Goal: Navigation & Orientation: Find specific page/section

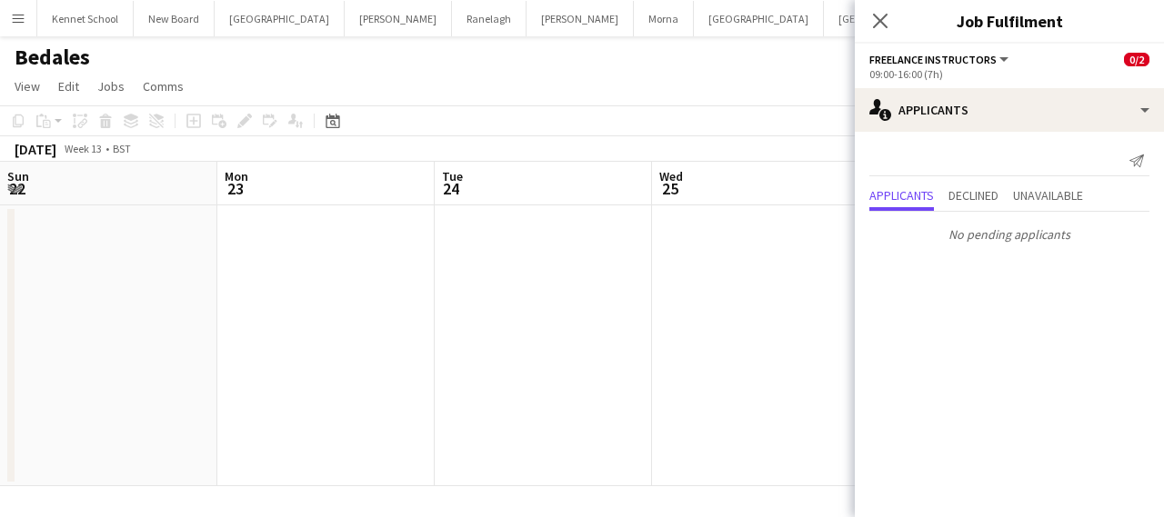
scroll to position [0, 723]
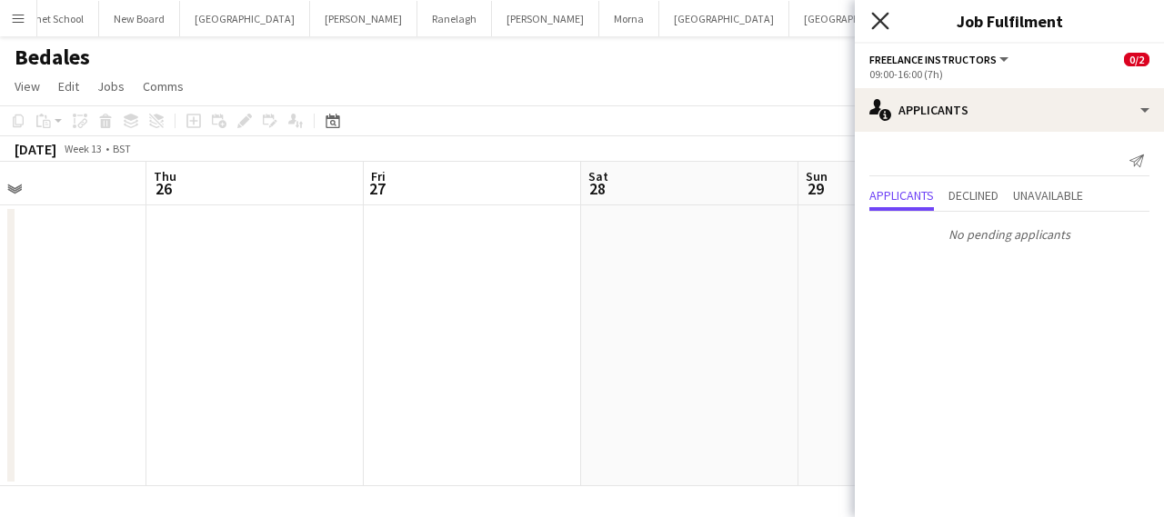
click at [877, 20] on icon "Close pop-in" at bounding box center [879, 20] width 17 height 17
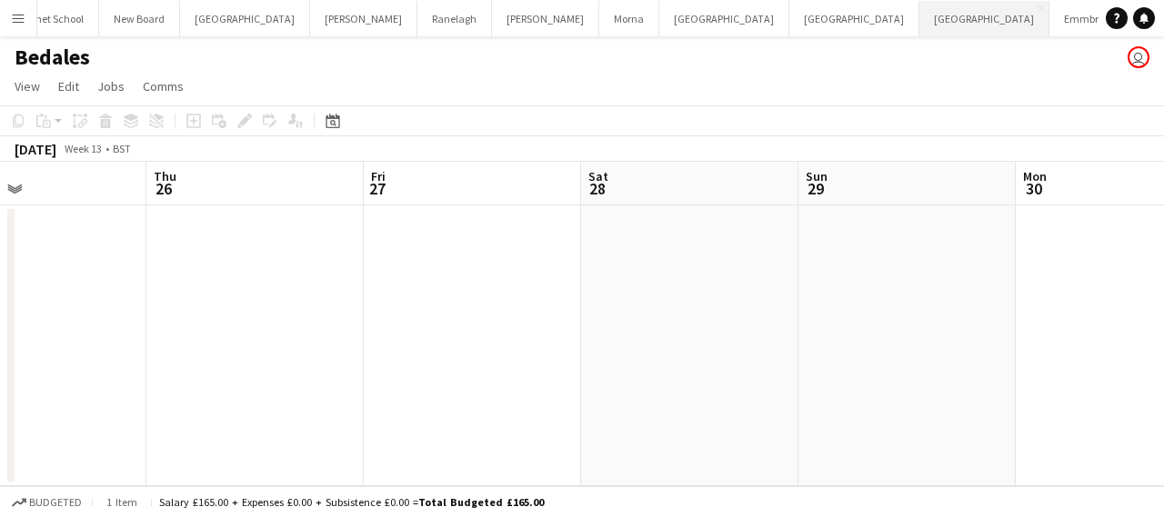
click at [919, 23] on button "[GEOGRAPHIC_DATA]" at bounding box center [984, 18] width 130 height 35
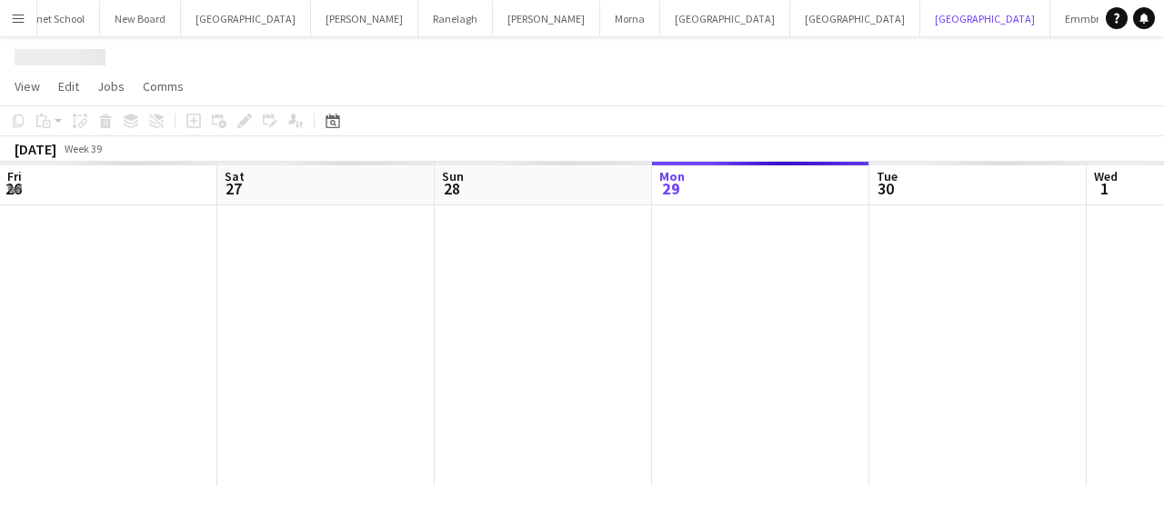
scroll to position [0, 435]
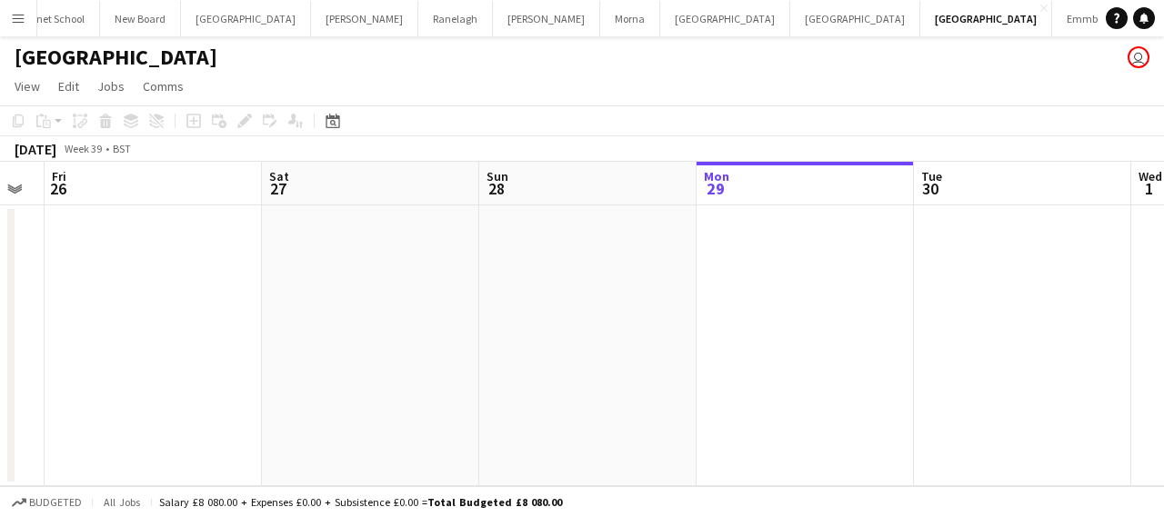
drag, startPoint x: 137, startPoint y: 253, endPoint x: 738, endPoint y: 343, distance: 607.8
click at [738, 343] on app-calendar-viewport "Wed 24 Thu 25 Fri 26 Sat 27 Sun 28 Mon 29 Tue 30 Wed 1 Thu 2 Fri 3 Sat 4" at bounding box center [582, 324] width 1164 height 325
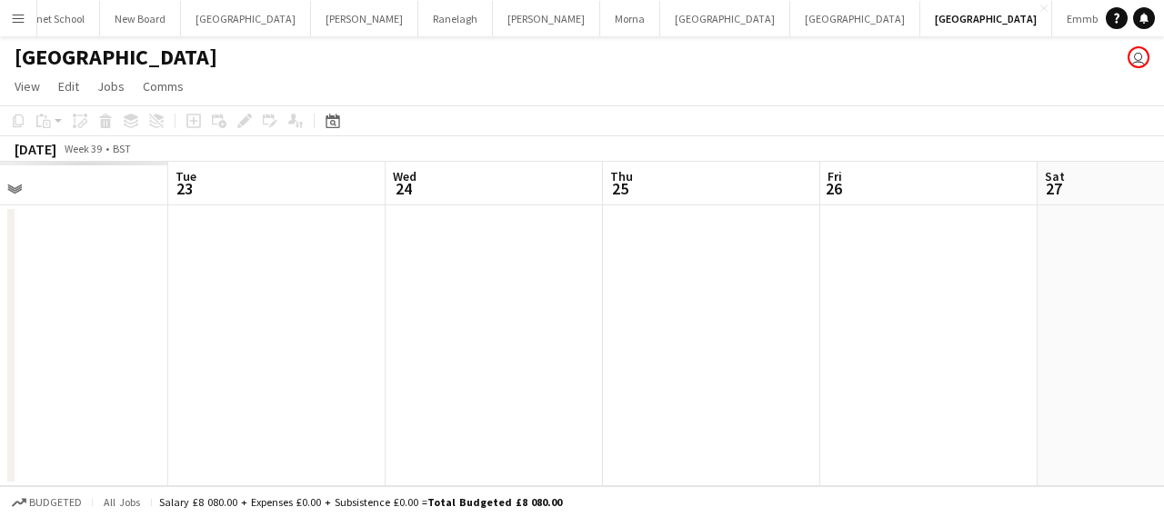
drag, startPoint x: 116, startPoint y: 278, endPoint x: 797, endPoint y: 342, distance: 684.0
click at [815, 347] on app-calendar-viewport "Sat 20 Sun 21 Mon 22 Tue 23 Wed 24 Thu 25 Fri 26 Sat 27 Sun 28 Mon 29 Tue 30" at bounding box center [582, 324] width 1164 height 325
drag, startPoint x: 47, startPoint y: 237, endPoint x: 909, endPoint y: 346, distance: 868.8
click at [907, 346] on app-calendar-viewport "Thu 18 Fri 19 Sat 20 Sun 21 Mon 22 Tue 23 Wed 24 Thu 25 Fri 26 Sat 27 Sun 28" at bounding box center [582, 324] width 1164 height 325
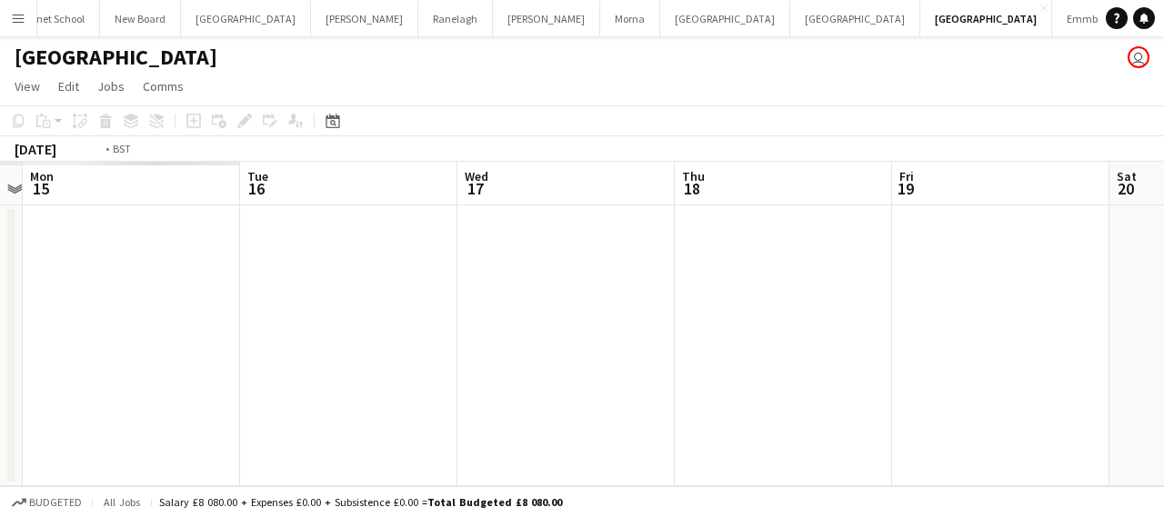
drag, startPoint x: 167, startPoint y: 343, endPoint x: 707, endPoint y: 412, distance: 543.6
click at [1003, 443] on app-calendar-viewport "Sat 13 Sun 14 Mon 15 Tue 16 Wed 17 Thu 18 Fri 19 Sat 20 Sun 21 Mon 22 Tue 23" at bounding box center [582, 324] width 1164 height 325
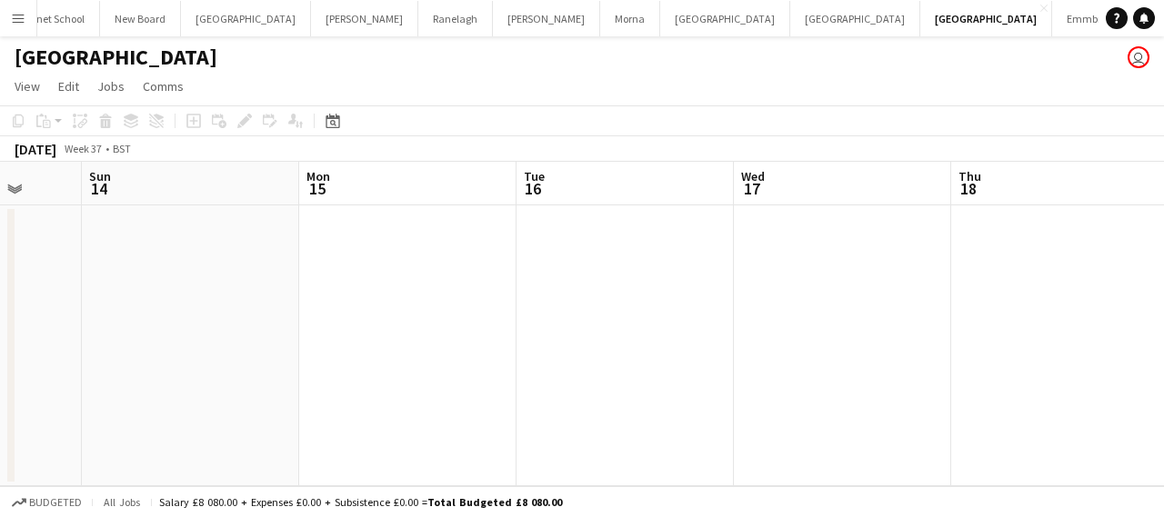
drag, startPoint x: 62, startPoint y: 302, endPoint x: 906, endPoint y: 406, distance: 850.3
click at [897, 406] on app-calendar-viewport "Fri 12 Sat 13 Sun 14 Mon 15 Tue 16 Wed 17 Thu 18 Fri 19 Sat 20 Sun 21 Mon 22" at bounding box center [582, 324] width 1164 height 325
drag, startPoint x: 83, startPoint y: 292, endPoint x: 911, endPoint y: 328, distance: 829.2
click at [911, 328] on app-calendar-viewport "Mon 8 Tue 9 Wed 10 Thu 11 Fri 12 Sat 13 Sun 14 Mon 15 Tue 16 Wed 17 Thu 18" at bounding box center [582, 324] width 1164 height 325
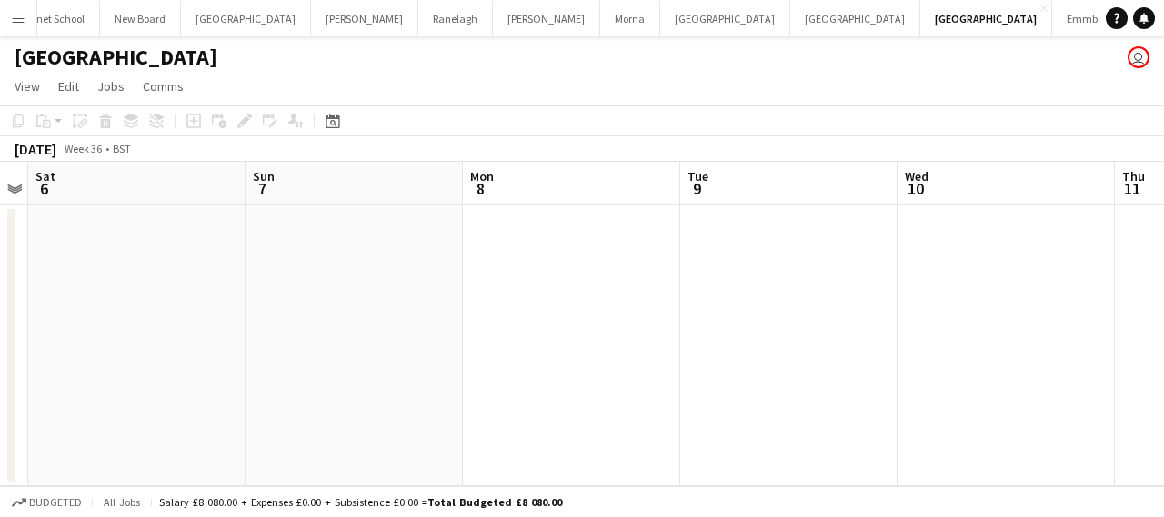
drag, startPoint x: 136, startPoint y: 301, endPoint x: 793, endPoint y: 335, distance: 657.4
click at [837, 335] on app-calendar-viewport "Thu 4 Fri 5 Sat 6 Sun 7 Mon 8 Tue 9 Wed 10 Thu 11 Fri 12 Sat 13 Sun 14" at bounding box center [582, 324] width 1164 height 325
drag, startPoint x: 102, startPoint y: 292, endPoint x: 988, endPoint y: 347, distance: 887.4
click at [979, 347] on app-calendar-viewport "Fri 29 Sat 30 Sun 31 Mon 1 Tue 2 Wed 3 Thu 4 Fri 5 Sat 6 Sun 7 Mon 8" at bounding box center [582, 324] width 1164 height 325
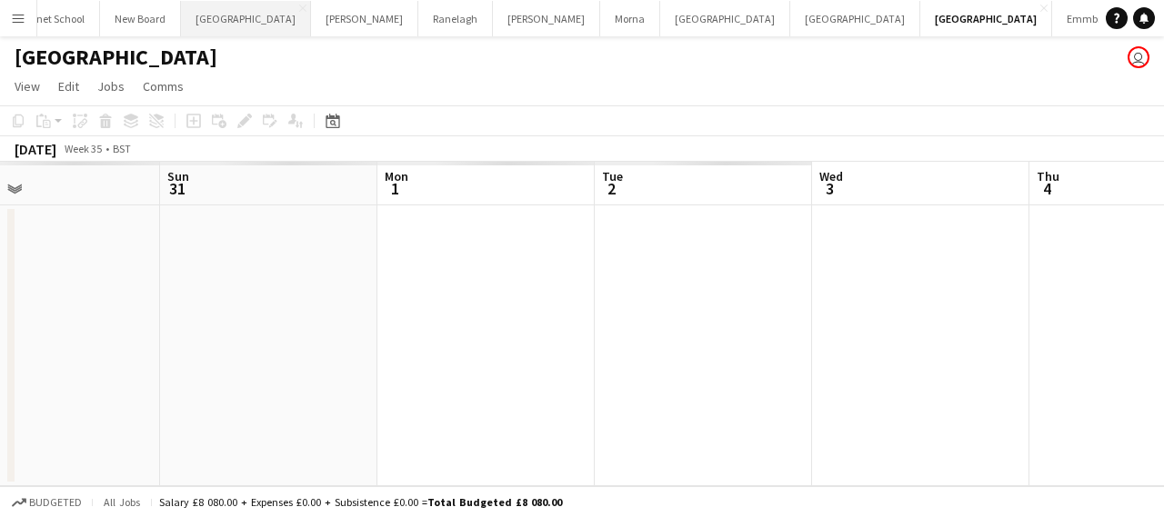
click at [256, 28] on button "[GEOGRAPHIC_DATA] Close" at bounding box center [246, 18] width 130 height 35
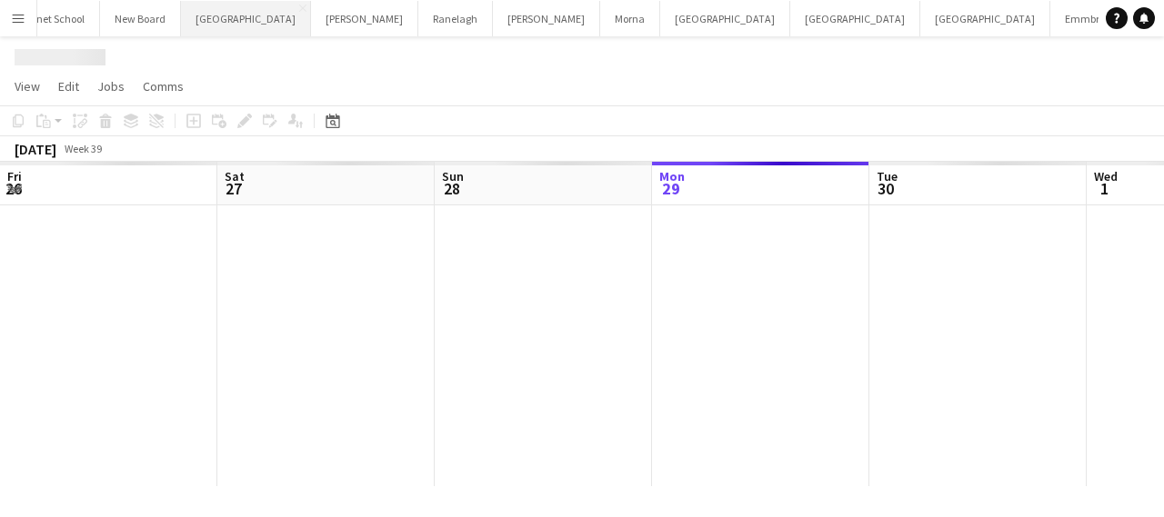
scroll to position [0, 435]
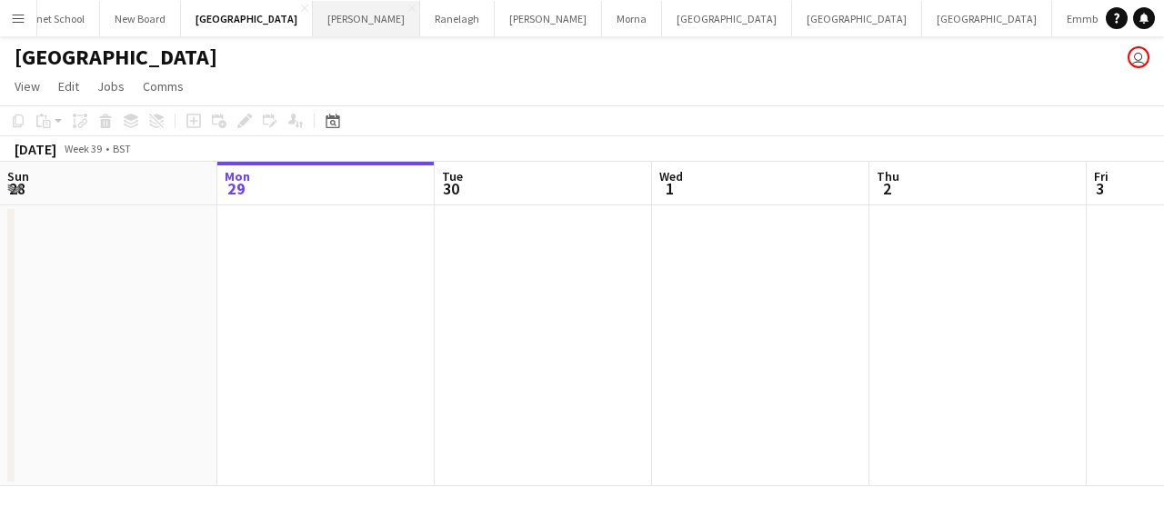
click at [335, 16] on button "[PERSON_NAME] Close" at bounding box center [366, 18] width 107 height 35
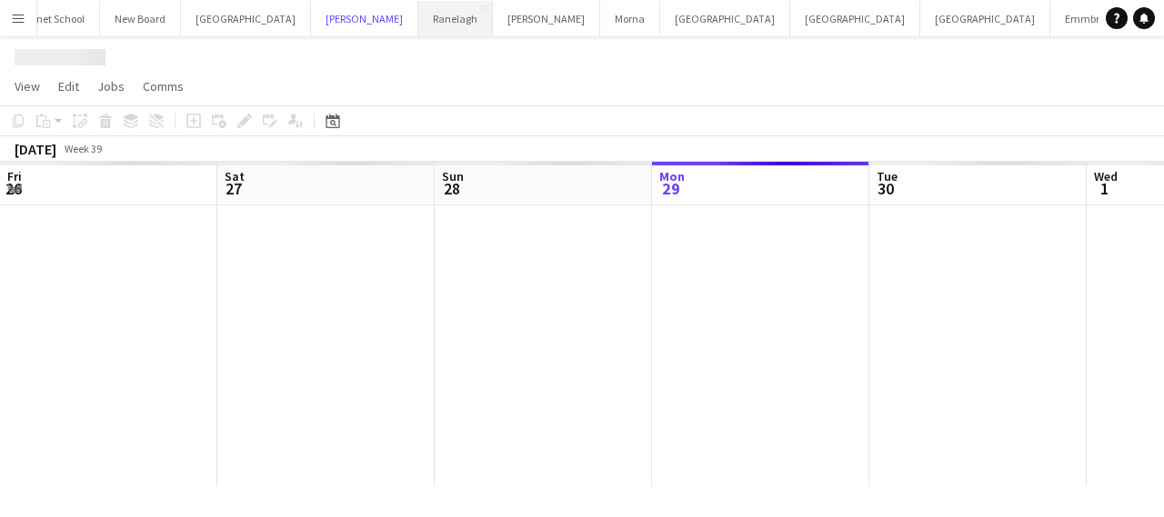
scroll to position [0, 435]
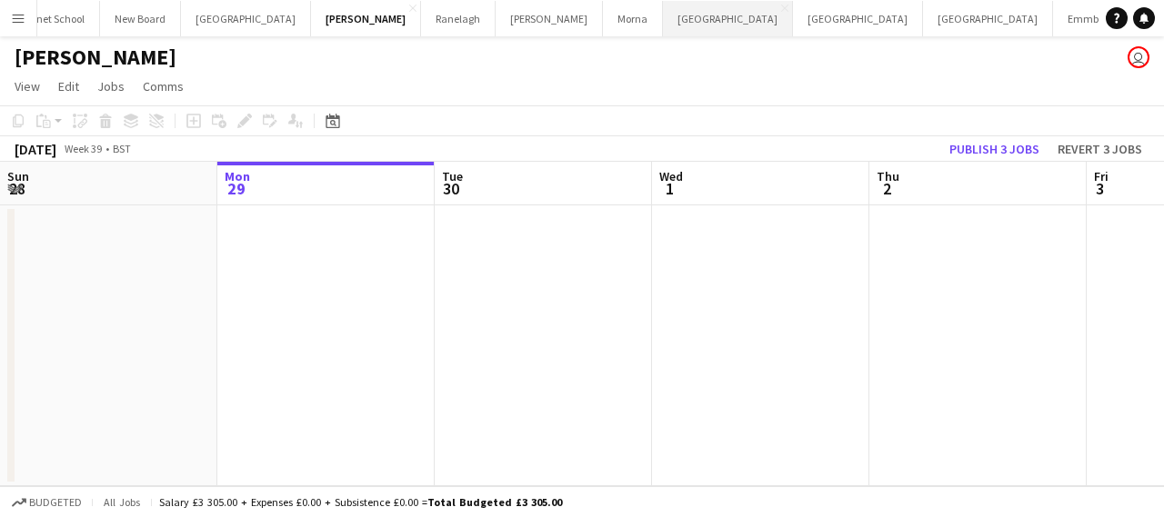
click at [663, 25] on button "[GEOGRAPHIC_DATA] Close" at bounding box center [728, 18] width 130 height 35
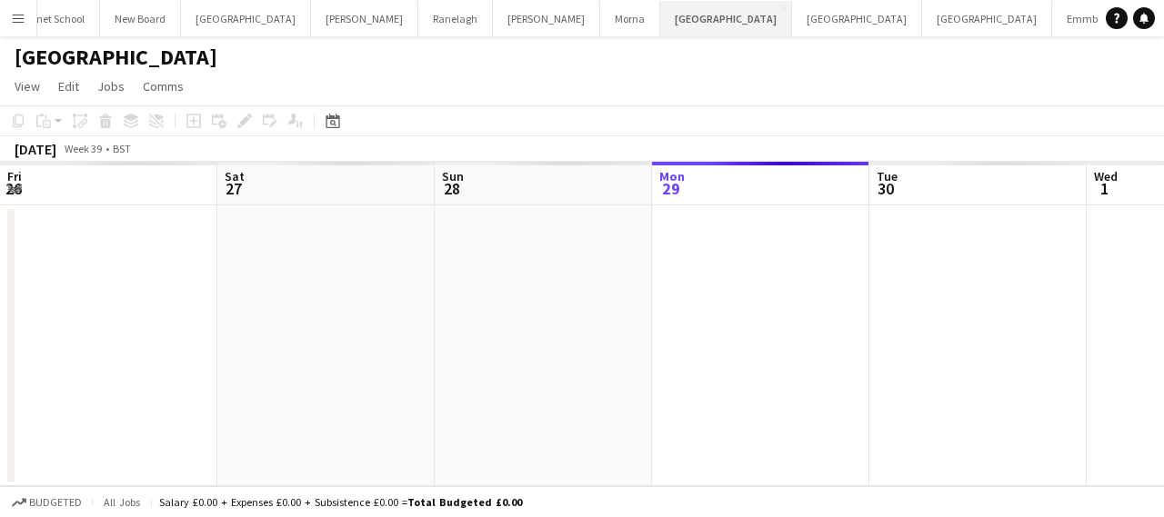
scroll to position [0, 435]
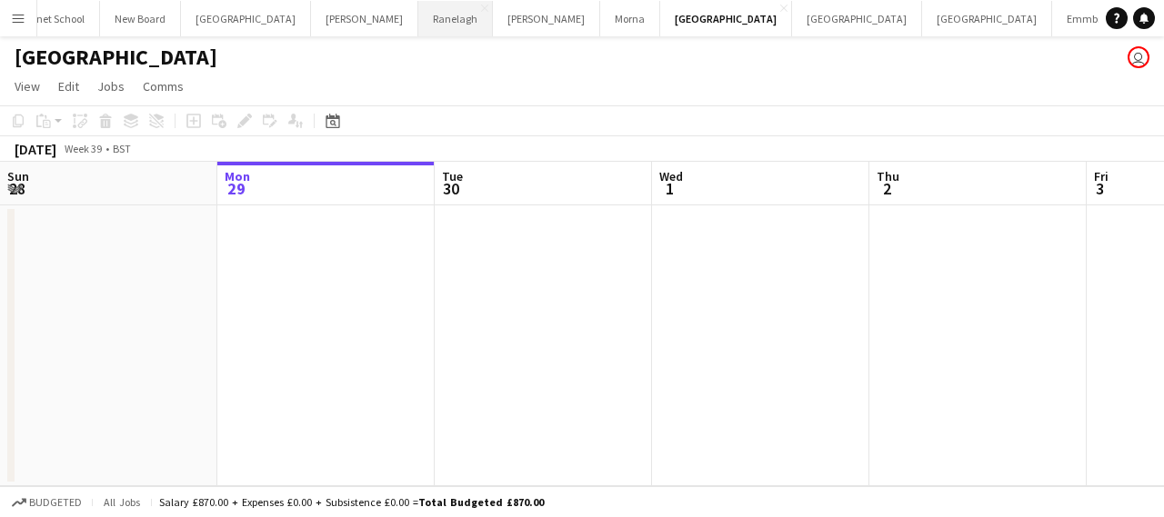
click at [438, 23] on button "Ranelagh Close" at bounding box center [455, 18] width 75 height 35
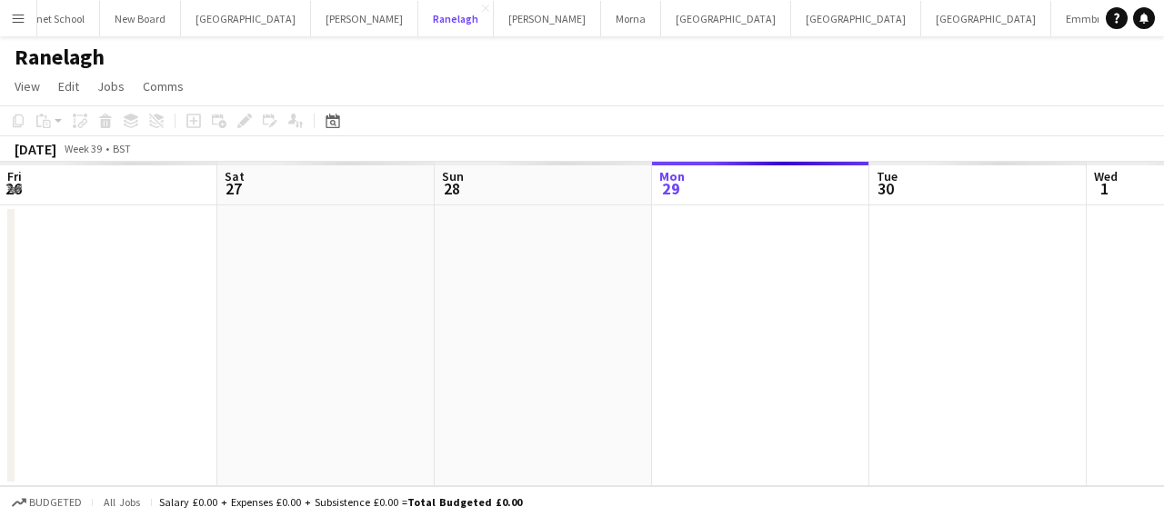
scroll to position [0, 435]
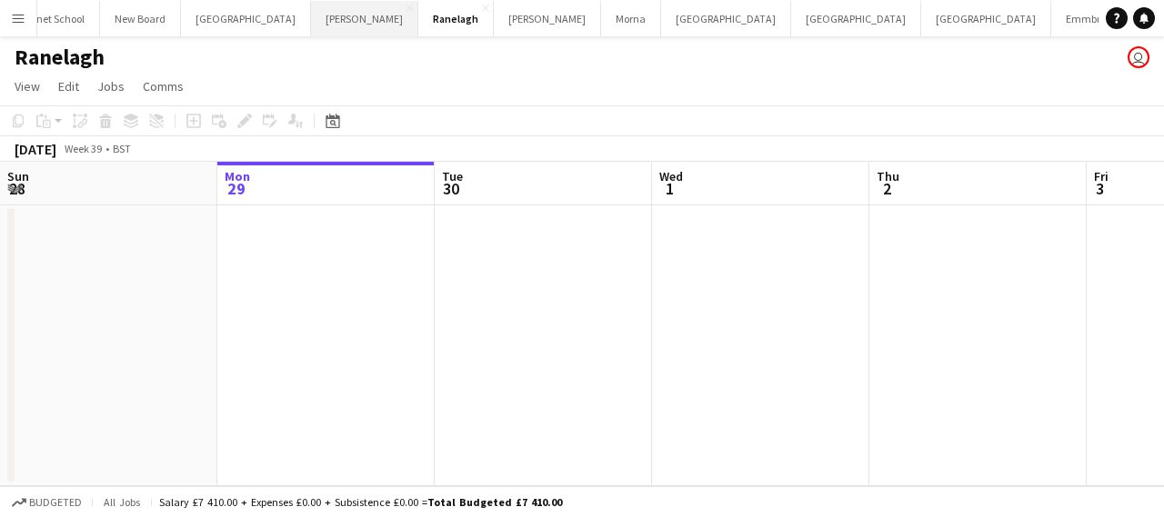
click at [356, 21] on button "[PERSON_NAME] Close" at bounding box center [364, 18] width 107 height 35
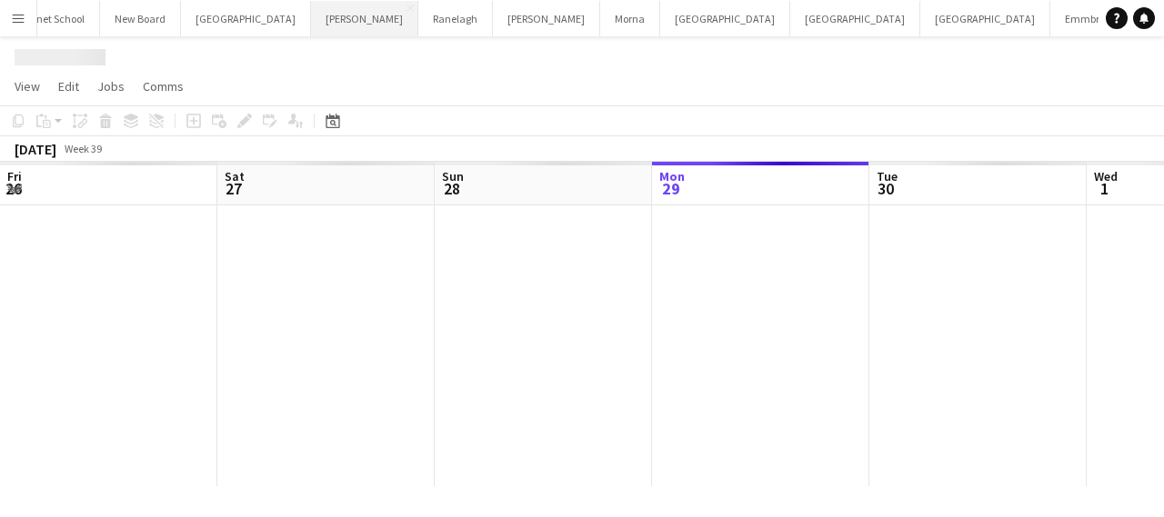
scroll to position [0, 435]
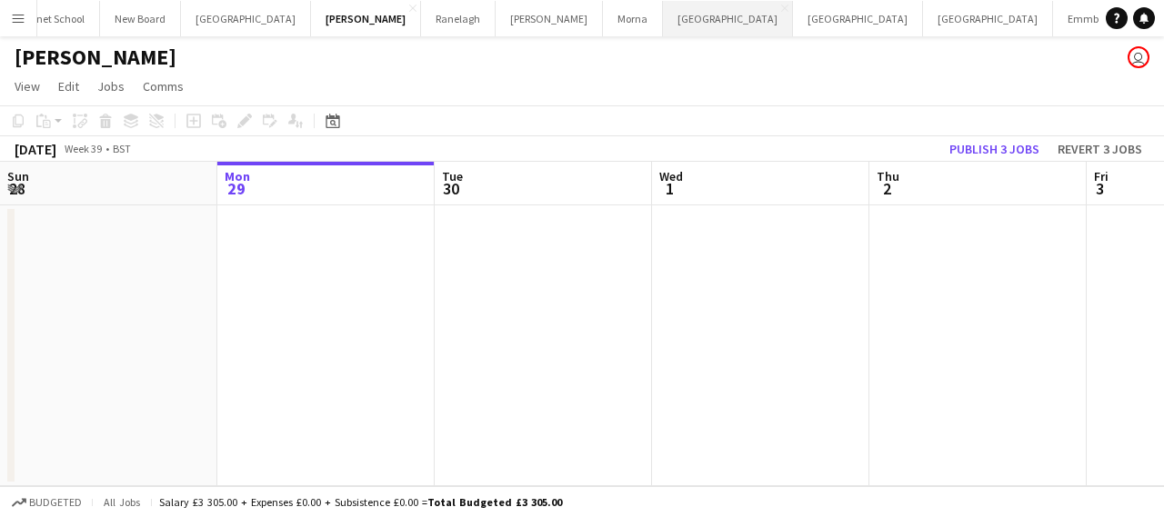
click at [686, 20] on button "[GEOGRAPHIC_DATA] Close" at bounding box center [728, 18] width 130 height 35
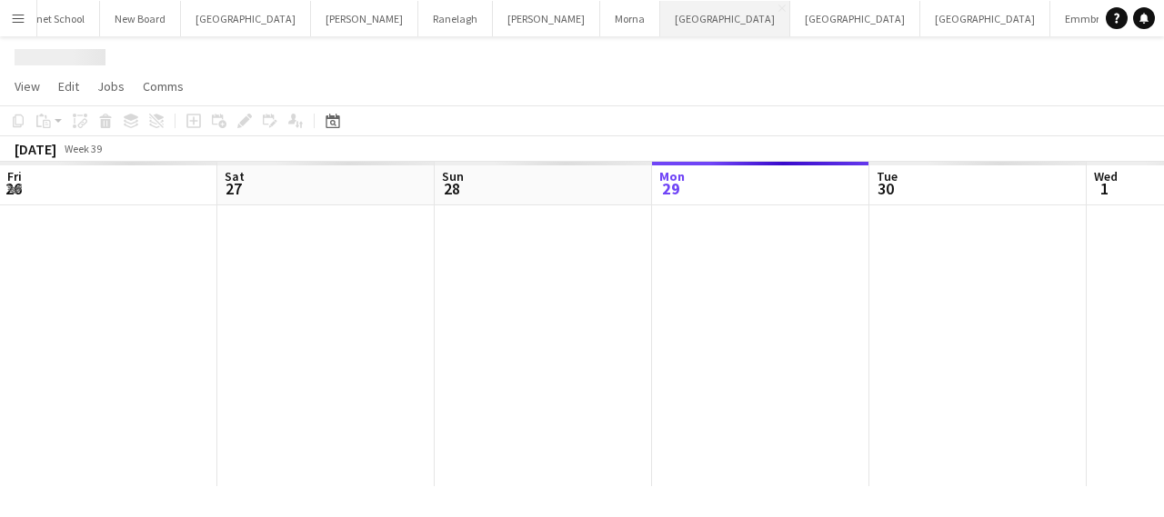
scroll to position [0, 435]
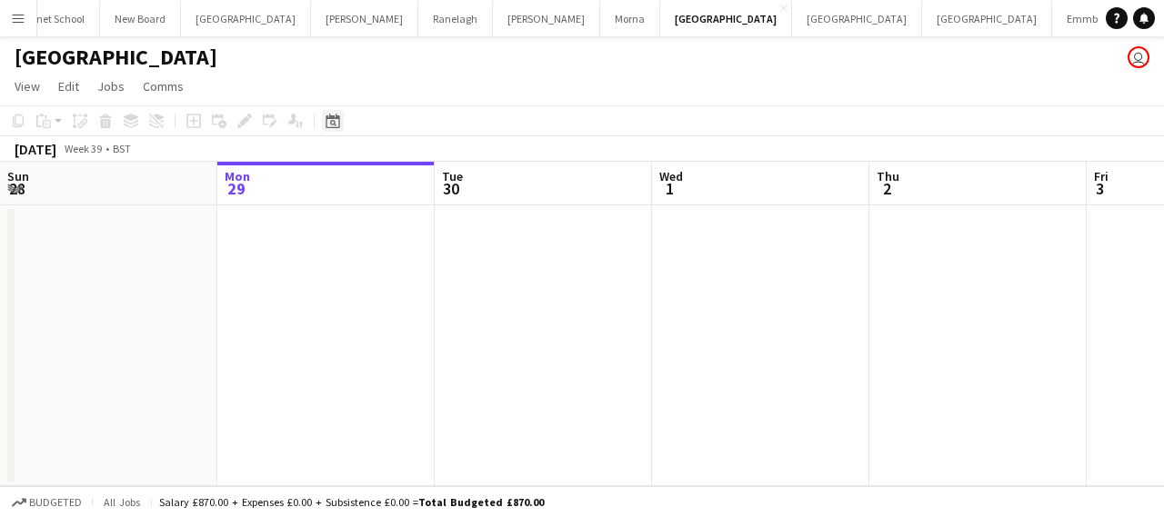
click at [335, 119] on icon at bounding box center [333, 121] width 14 height 15
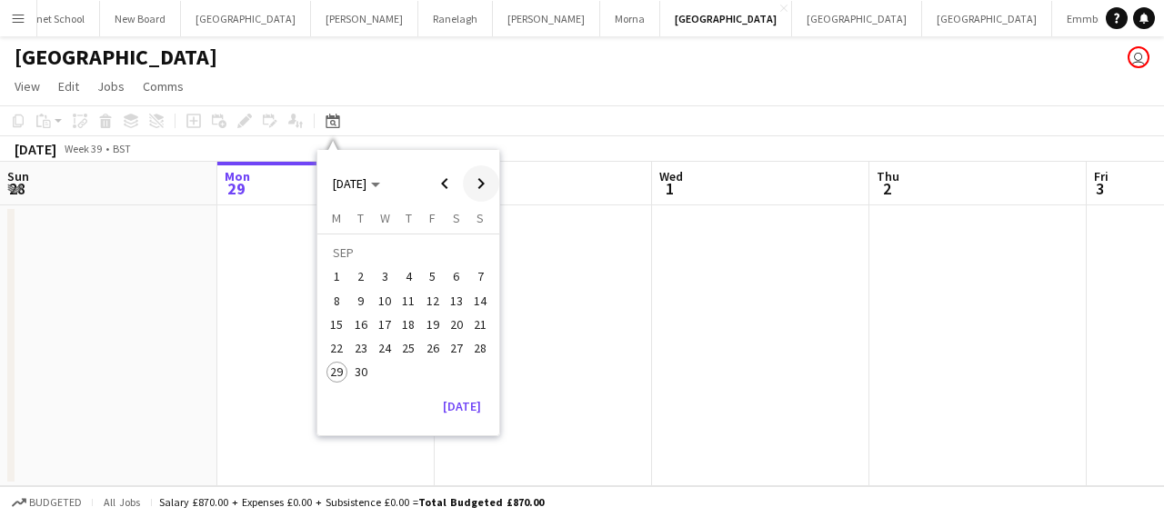
click at [471, 176] on span "Next month" at bounding box center [481, 183] width 36 height 36
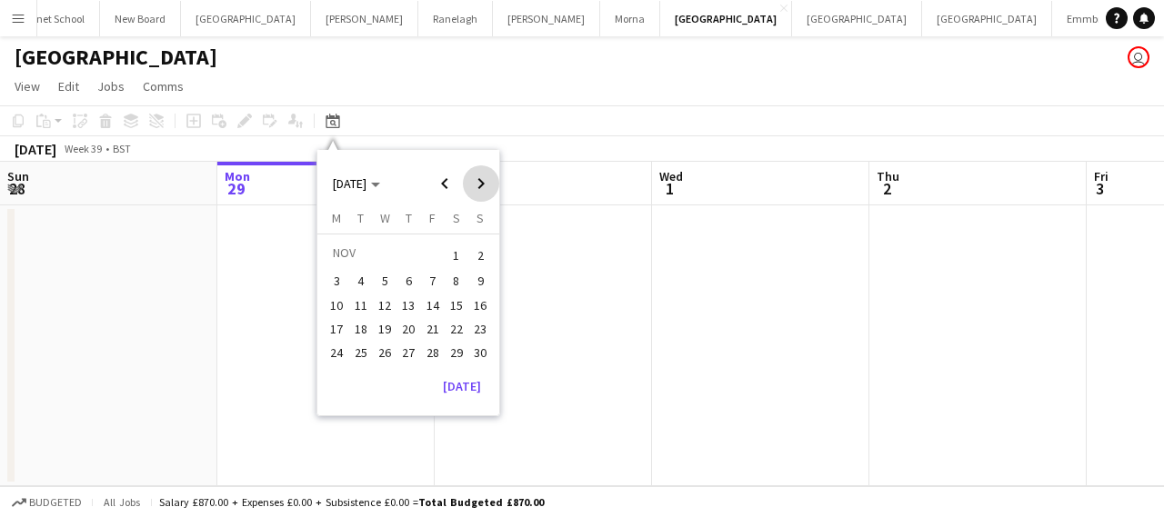
click at [471, 176] on span "Next month" at bounding box center [481, 183] width 36 height 36
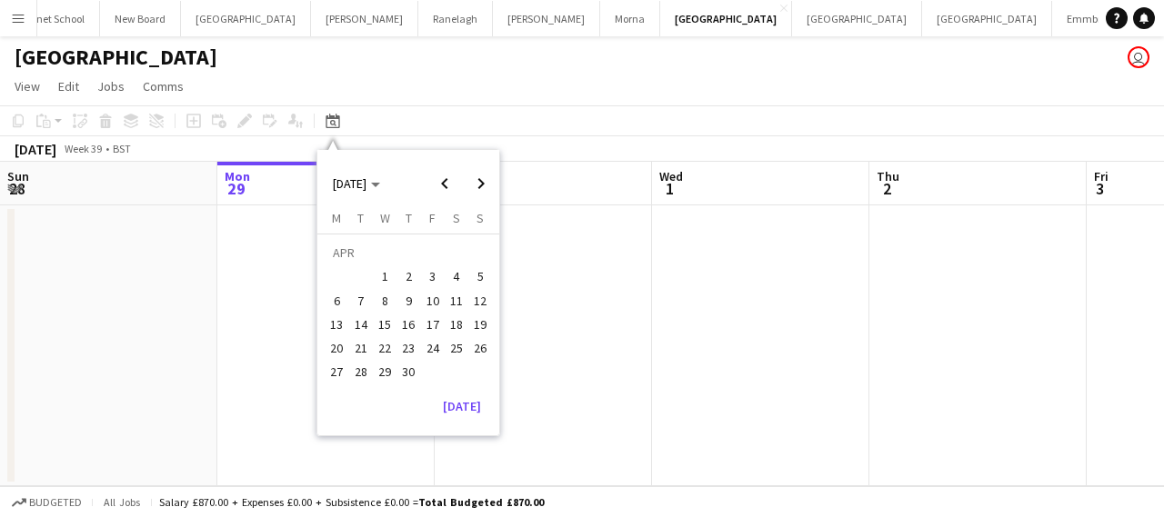
click at [398, 319] on span "16" at bounding box center [408, 325] width 22 height 22
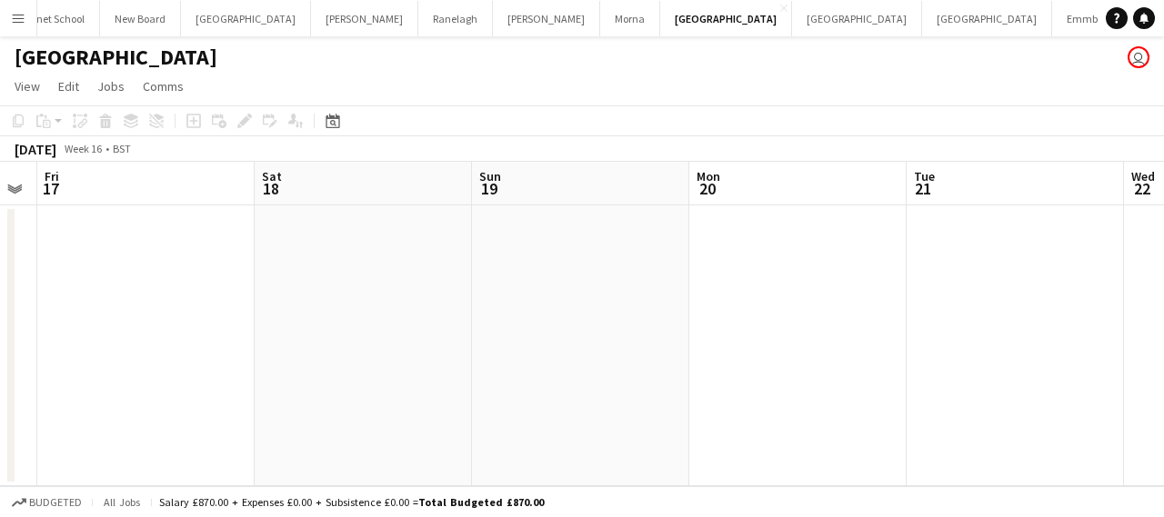
drag, startPoint x: 580, startPoint y: 328, endPoint x: 67, endPoint y: 308, distance: 513.2
click at [67, 309] on app-calendar-viewport "Tue 14 Wed 15 Thu 16 Fri 17 Sat 18 Sun 19 Mon 20 Tue 21 Wed 22 Thu 23 Fri 24" at bounding box center [582, 324] width 1164 height 325
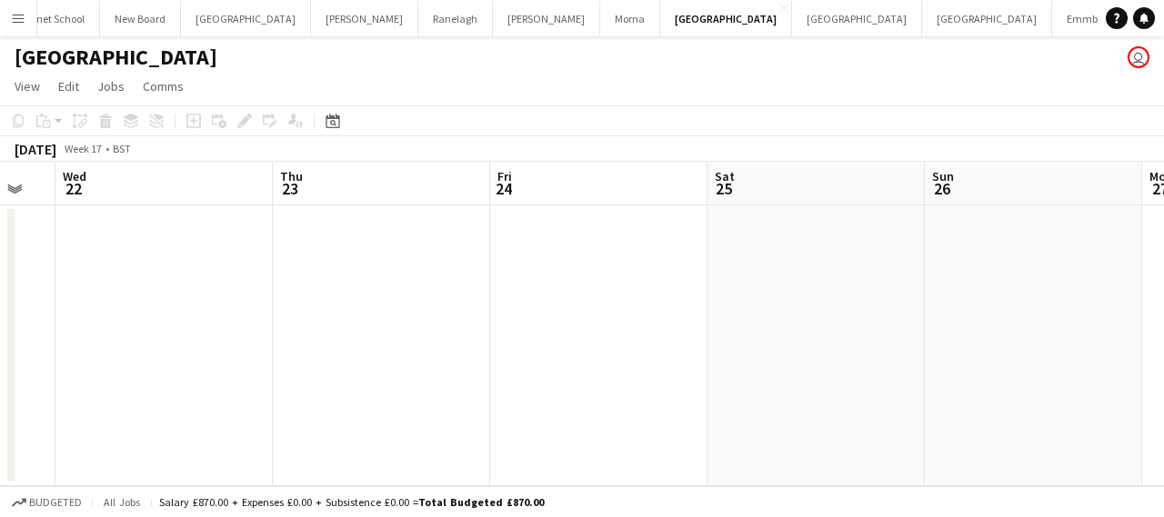
drag, startPoint x: 725, startPoint y: 287, endPoint x: 62, endPoint y: 272, distance: 663.1
click at [24, 288] on app-calendar-viewport "Sat 18 Sun 19 Mon 20 Tue 21 Wed 22 Thu 23 Fri 24 Sat 25 Sun 26 Mon 27 Tue 28" at bounding box center [582, 324] width 1164 height 325
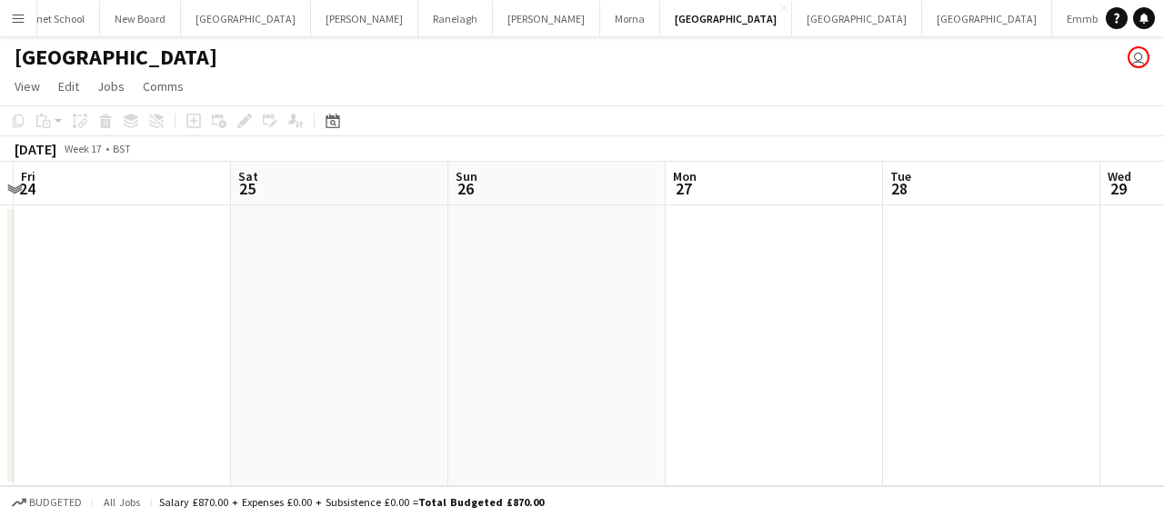
drag, startPoint x: 770, startPoint y: 253, endPoint x: 143, endPoint y: 281, distance: 628.1
click at [147, 281] on app-calendar-viewport "Mon 20 Tue 21 Wed 22 Thu 23 Fri 24 Sat 25 Sun 26 Mon 27 Tue 28 Wed 29 Thu 30" at bounding box center [582, 324] width 1164 height 325
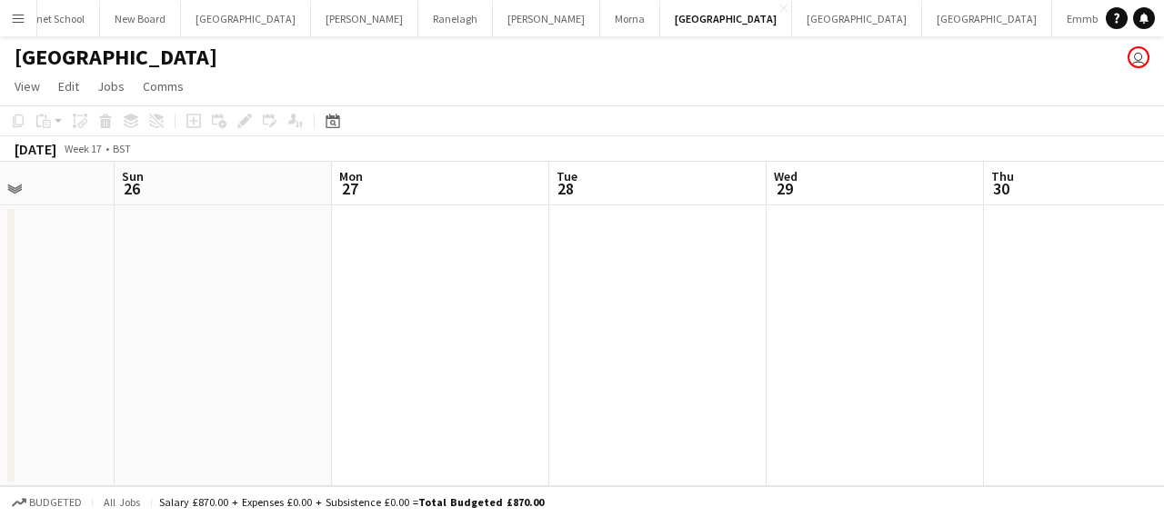
drag, startPoint x: 953, startPoint y: 308, endPoint x: 346, endPoint y: 288, distance: 607.8
click at [337, 292] on app-calendar-viewport "Wed 22 Thu 23 Fri 24 Sat 25 Sun 26 Mon 27 Tue 28 Wed 29 Thu 30 Fri 1 Sat 2" at bounding box center [582, 324] width 1164 height 325
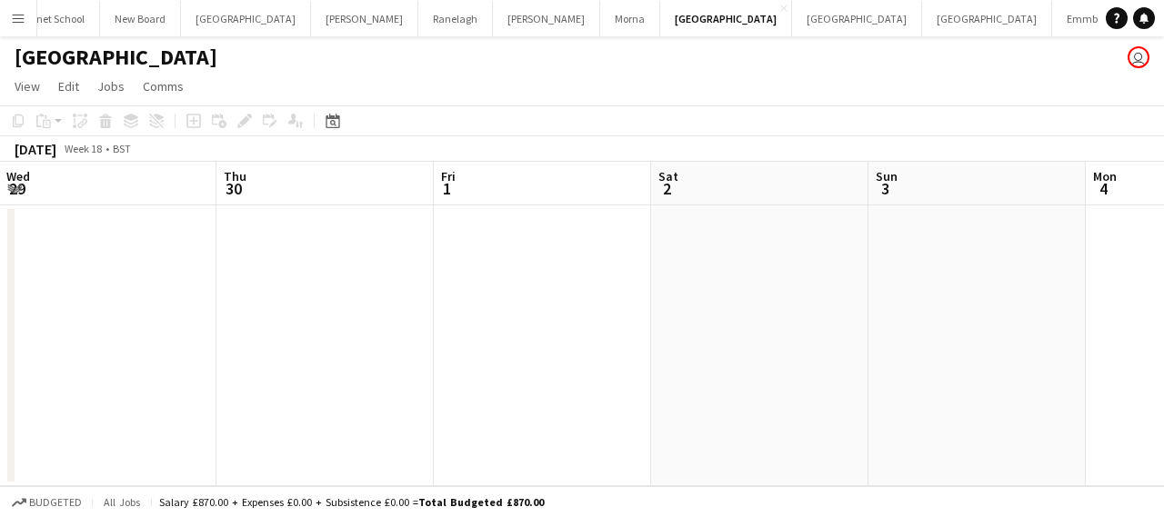
drag, startPoint x: 1078, startPoint y: 288, endPoint x: 276, endPoint y: 308, distance: 803.2
click at [276, 308] on app-calendar-viewport "Sun 26 Mon 27 Tue 28 Wed 29 Thu 30 Fri 1 Sat 2 Sun 3 Mon 4 Tue 5 Wed 6" at bounding box center [582, 324] width 1164 height 325
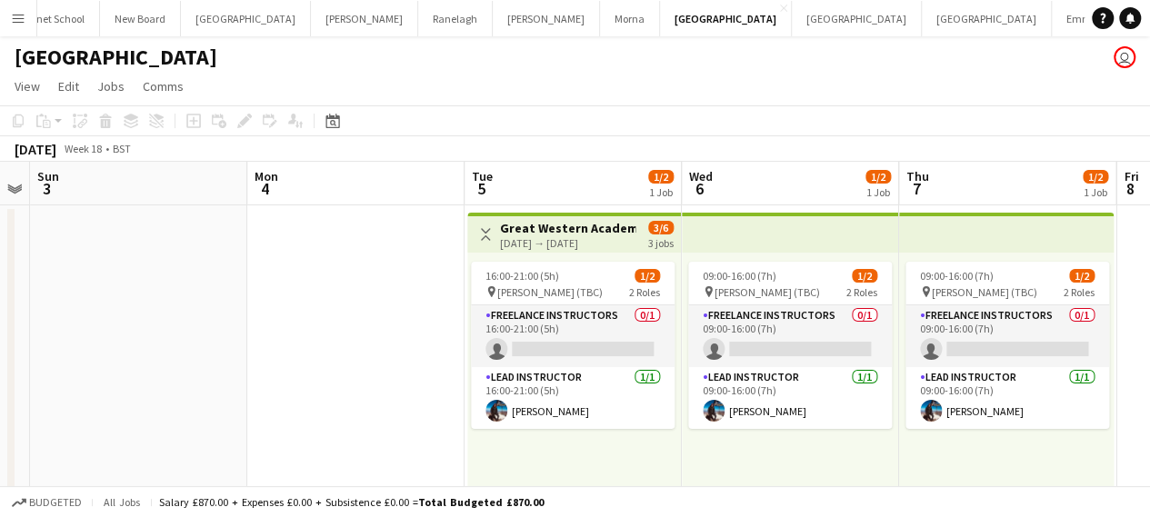
drag, startPoint x: 1074, startPoint y: 296, endPoint x: 416, endPoint y: 318, distance: 658.7
click at [416, 318] on app-calendar-viewport "Thu 30 Fri 1 Sat 2 Sun 3 Mon 4 Tue 5 1/2 1 Job Wed 6 1/2 1 Job Thu 7 1/2 1 Job …" at bounding box center [575, 352] width 1150 height 380
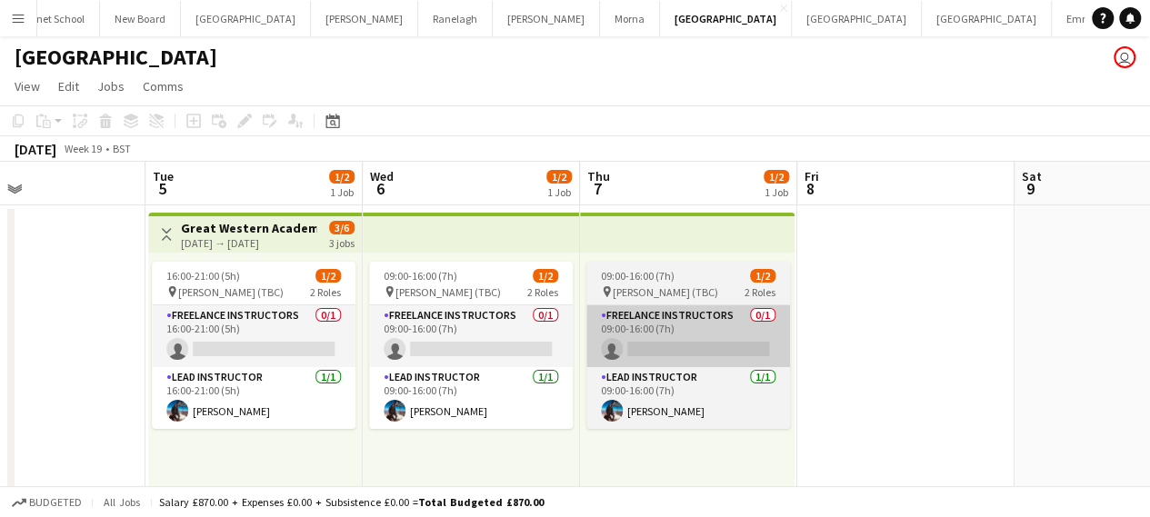
drag, startPoint x: 971, startPoint y: 343, endPoint x: 651, endPoint y: 343, distance: 320.1
click at [653, 346] on app-calendar-viewport "Sat 2 Sun 3 Mon 4 Tue 5 1/2 1 Job Wed 6 1/2 1 Job Thu 7 1/2 1 Job Fri 8 Sat 9 S…" at bounding box center [575, 352] width 1150 height 380
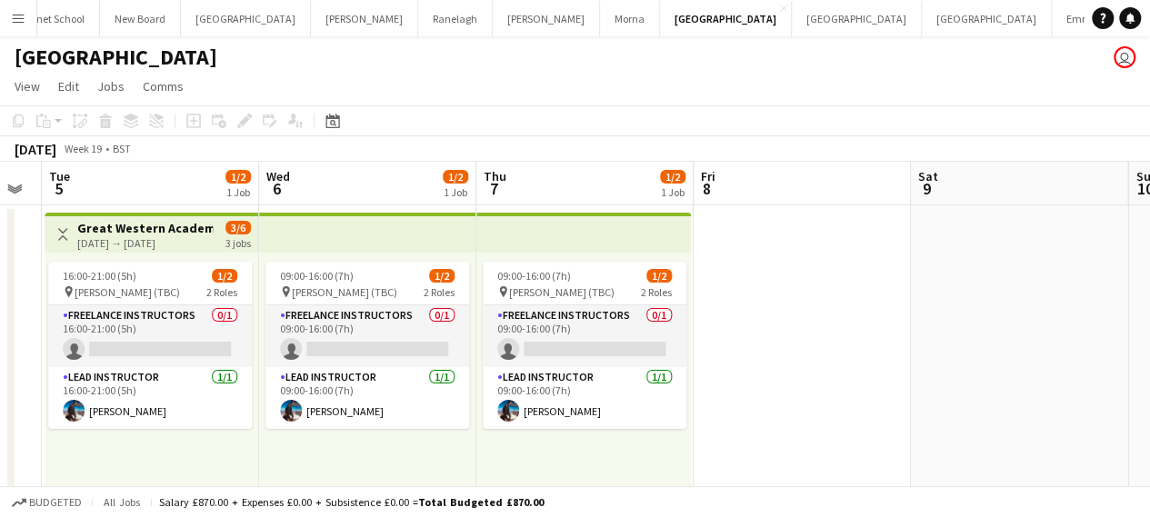
drag, startPoint x: 983, startPoint y: 286, endPoint x: 409, endPoint y: 293, distance: 573.8
click at [427, 293] on app-calendar-viewport "Sat 2 Sun 3 Mon 4 Tue 5 1/2 1 Job Wed 6 1/2 1 Job Thu 7 1/2 1 Job Fri 8 Sat 9 S…" at bounding box center [575, 352] width 1150 height 380
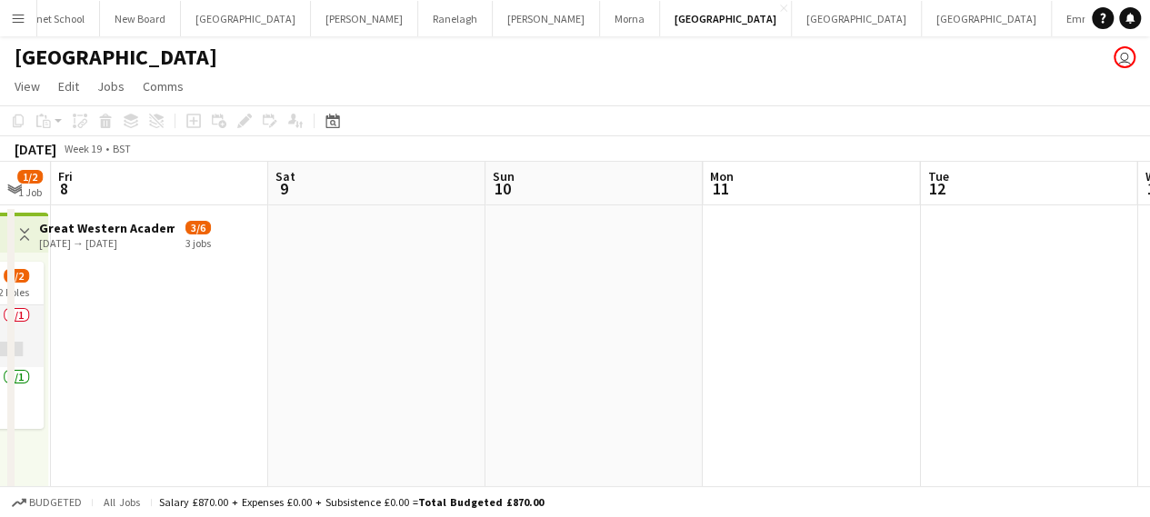
drag, startPoint x: 767, startPoint y: 281, endPoint x: 333, endPoint y: 263, distance: 435.0
click at [386, 274] on app-calendar-viewport "Mon 4 Tue 5 1/2 1 Job Wed 6 1/2 1 Job Thu 7 1/2 1 Job Fri 8 Sat 9 Sun 10 Mon 11…" at bounding box center [575, 352] width 1150 height 380
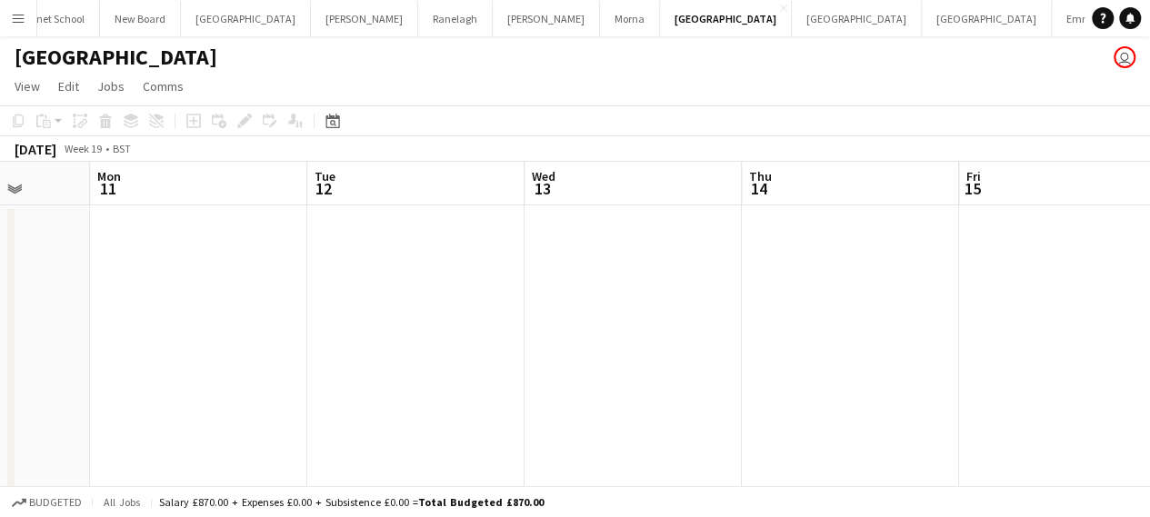
drag, startPoint x: 733, startPoint y: 253, endPoint x: 310, endPoint y: 250, distance: 422.8
click at [259, 265] on app-calendar-viewport "Fri 8 Sat 9 Sun 10 Mon 11 Tue 12 Wed 13 Thu 14 Fri 15 Sat 16 Sun 17 Mon 18" at bounding box center [575, 352] width 1150 height 380
drag, startPoint x: 946, startPoint y: 250, endPoint x: 255, endPoint y: 263, distance: 691.2
click at [255, 263] on app-calendar-viewport "Tue 12 Wed 13 Thu 14 Fri 15 Sat 16 Sun 17 Mon 18 Tue 19 Wed 20 Thu 21 Fri 22" at bounding box center [575, 352] width 1150 height 380
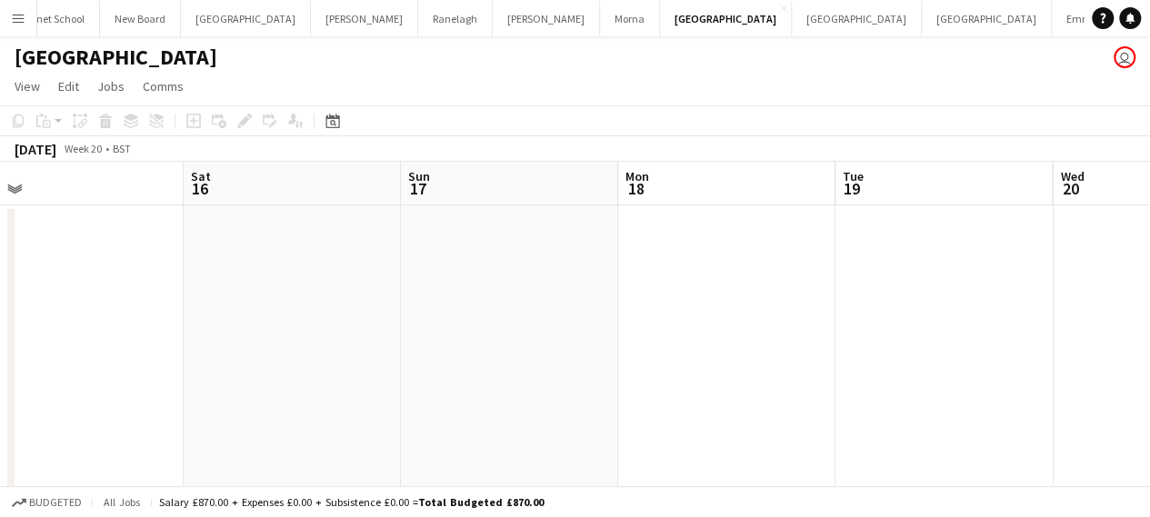
drag, startPoint x: 897, startPoint y: 267, endPoint x: 246, endPoint y: 274, distance: 651.1
click at [246, 274] on app-calendar-viewport "Tue 12 Wed 13 Thu 14 Fri 15 Sat 16 Sun 17 Mon 18 Tue 19 Wed 20 Thu 21 Fri 22" at bounding box center [575, 352] width 1150 height 380
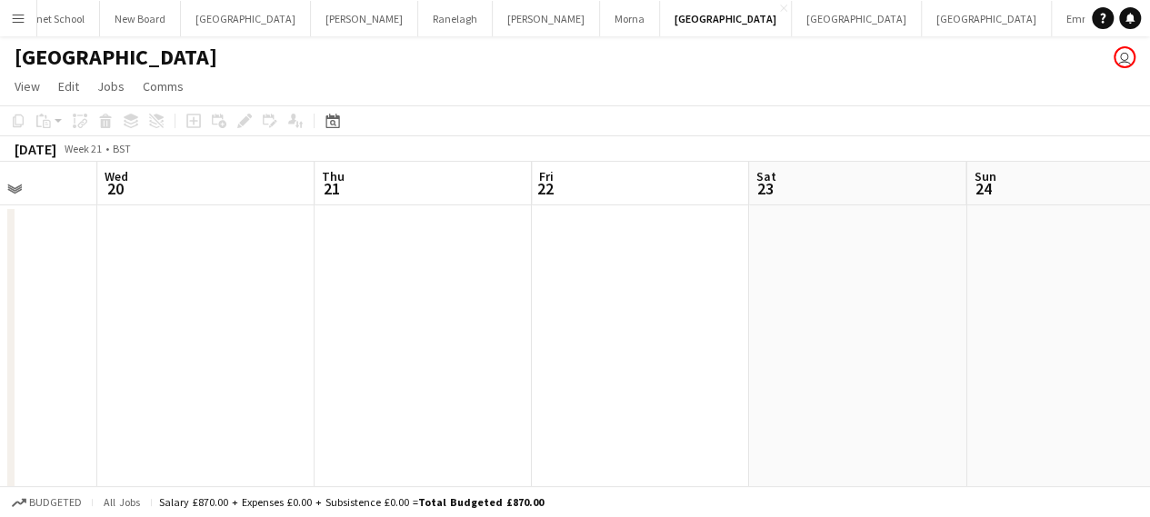
drag, startPoint x: 906, startPoint y: 270, endPoint x: 293, endPoint y: 288, distance: 613.1
click at [291, 288] on app-calendar-viewport "Sat 16 Sun 17 Mon 18 Tue 19 Wed 20 Thu 21 Fri 22 Sat 23 Sun 24 Mon 25 Tue 26" at bounding box center [575, 352] width 1150 height 380
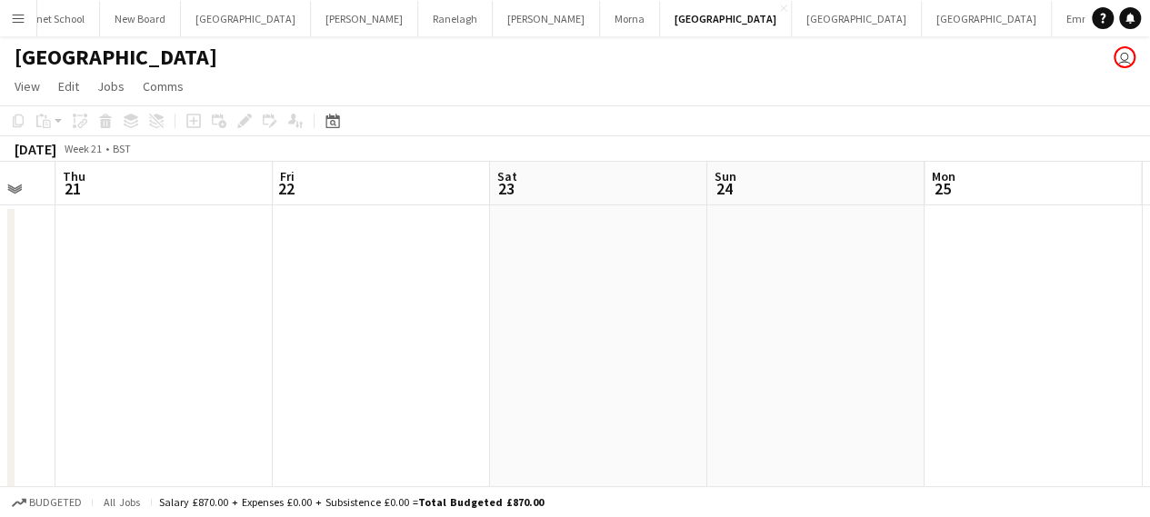
drag, startPoint x: 903, startPoint y: 284, endPoint x: 303, endPoint y: 306, distance: 600.6
click at [304, 306] on app-calendar-viewport "Mon 18 Tue 19 Wed 20 Thu 21 Fri 22 Sat 23 Sun 24 Mon 25 Tue 26 Wed 27 Thu 28" at bounding box center [575, 352] width 1150 height 380
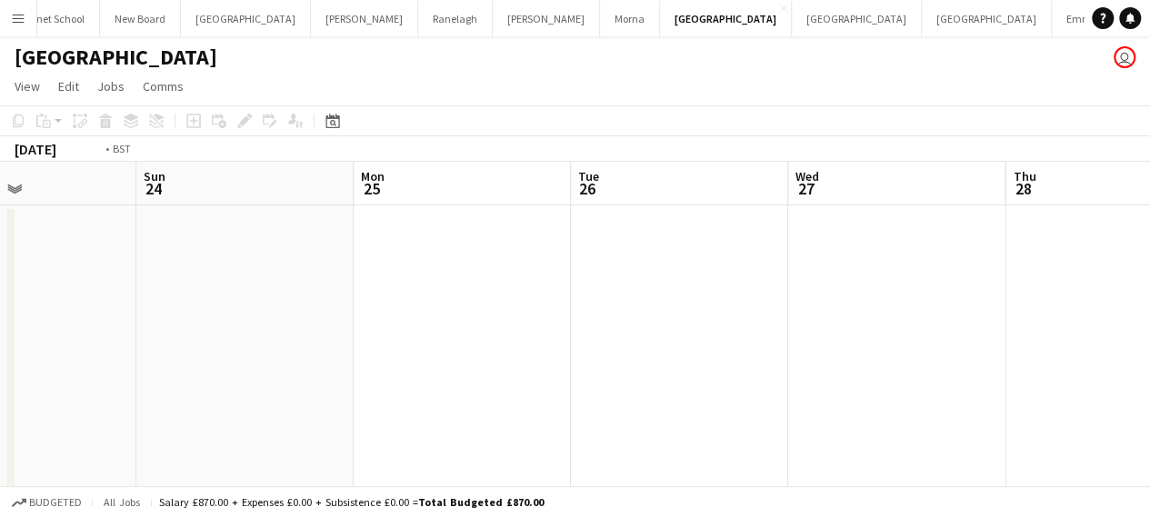
drag, startPoint x: 897, startPoint y: 297, endPoint x: 324, endPoint y: 330, distance: 574.7
click at [325, 332] on app-calendar-viewport "Wed 20 Thu 21 Fri 22 Sat 23 Sun 24 Mon 25 Tue 26 Wed 27 Thu 28 Fri 29 Sat 30" at bounding box center [575, 352] width 1150 height 380
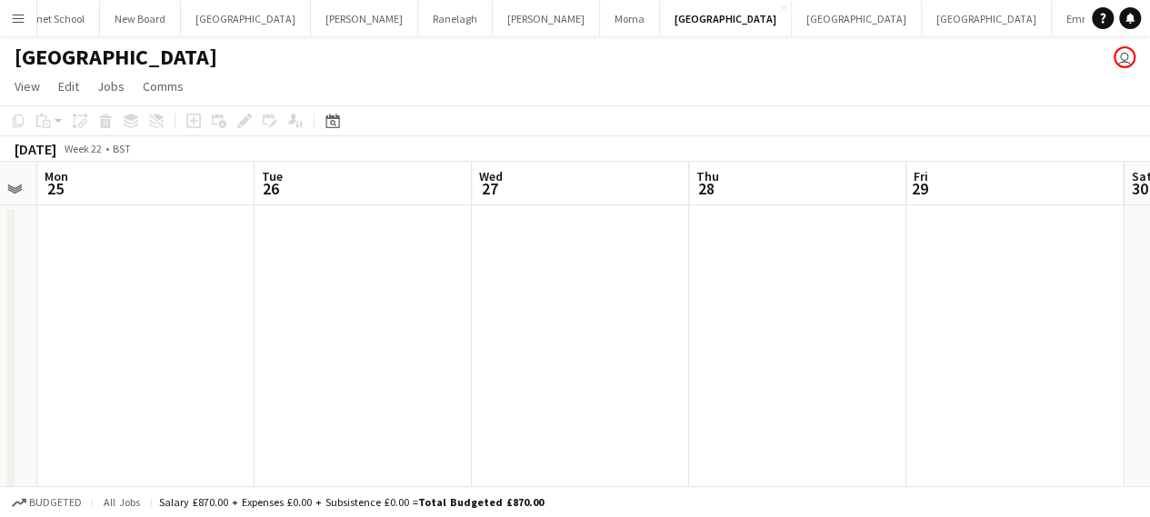
drag, startPoint x: 930, startPoint y: 270, endPoint x: 402, endPoint y: 274, distance: 528.3
click at [364, 286] on app-calendar-viewport "Fri 22 Sat 23 Sun 24 Mon 25 Tue 26 Wed 27 Thu 28 Fri 29 Sat 30 Sun 31 Mon 1" at bounding box center [575, 352] width 1150 height 380
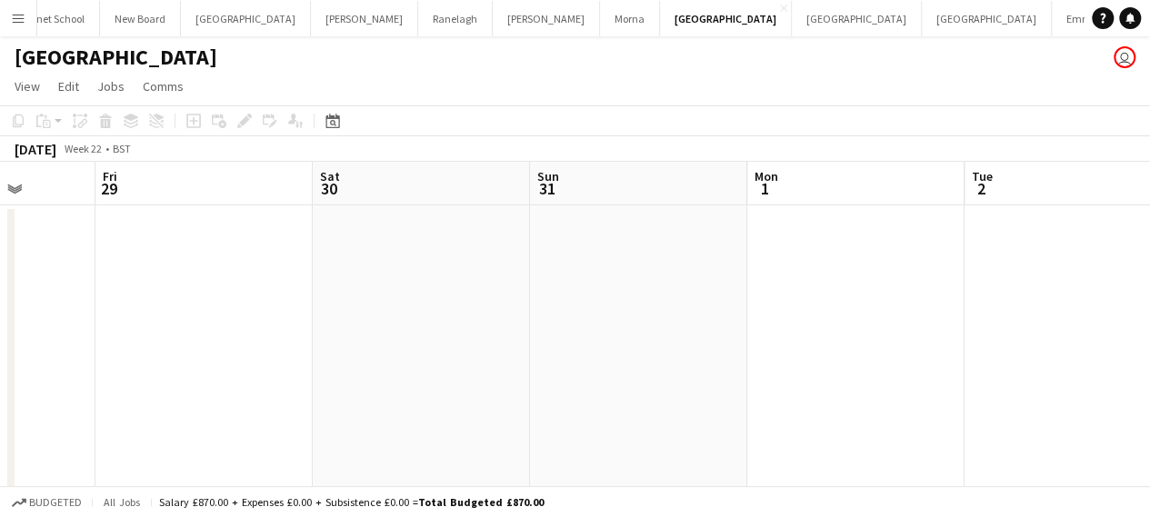
drag, startPoint x: 717, startPoint y: 279, endPoint x: 395, endPoint y: 282, distance: 321.9
click at [396, 283] on app-calendar-viewport "Tue 26 Wed 27 Thu 28 Fri 29 Sat 30 Sun 31 Mon 1 Tue 2 Wed 3 Thu 4 Fri 5" at bounding box center [575, 352] width 1150 height 380
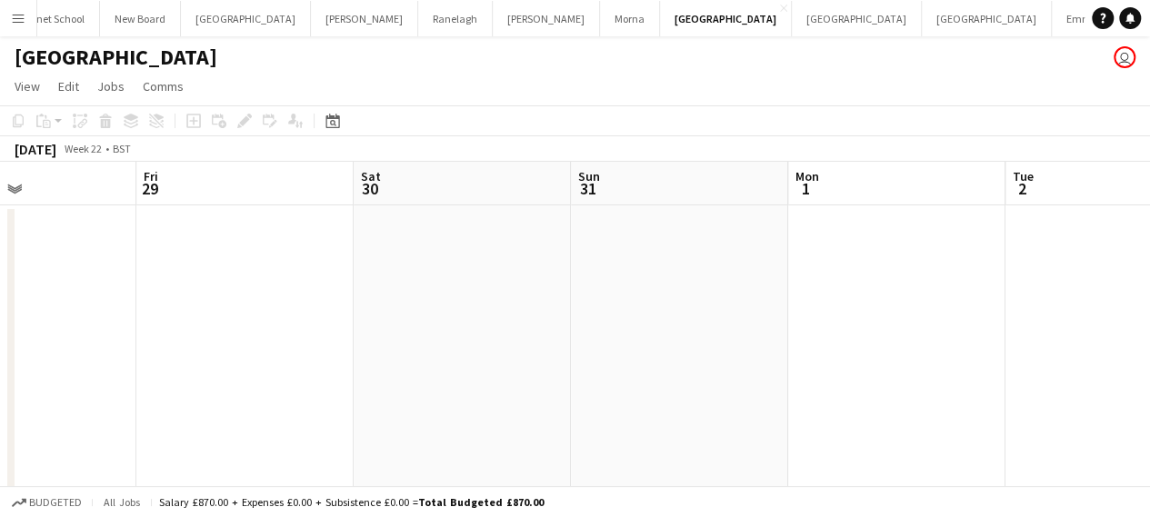
drag, startPoint x: 907, startPoint y: 271, endPoint x: 726, endPoint y: 288, distance: 181.8
click at [726, 288] on app-calendar-viewport "Tue 26 Wed 27 Thu 28 Fri 29 Sat 30 Sun 31 Mon 1 Tue 2 Wed 3 Thu 4 Fri 5" at bounding box center [575, 352] width 1150 height 380
drag, startPoint x: 728, startPoint y: 285, endPoint x: 595, endPoint y: 286, distance: 133.7
click at [595, 286] on app-calendar-viewport "Thu 28 Fri 29 Sat 30 Sun 31 Mon 1 Tue 2 Wed 3 Thu 4 Fri 5 Sat 6 Sun 7" at bounding box center [575, 352] width 1150 height 380
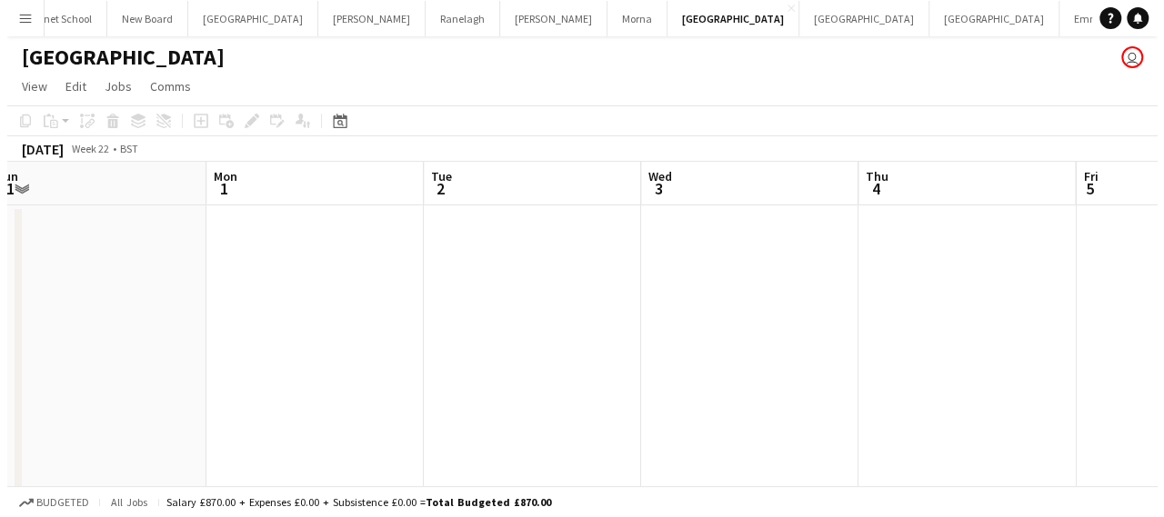
scroll to position [0, 671]
